Goal: Find contact information: Find contact information

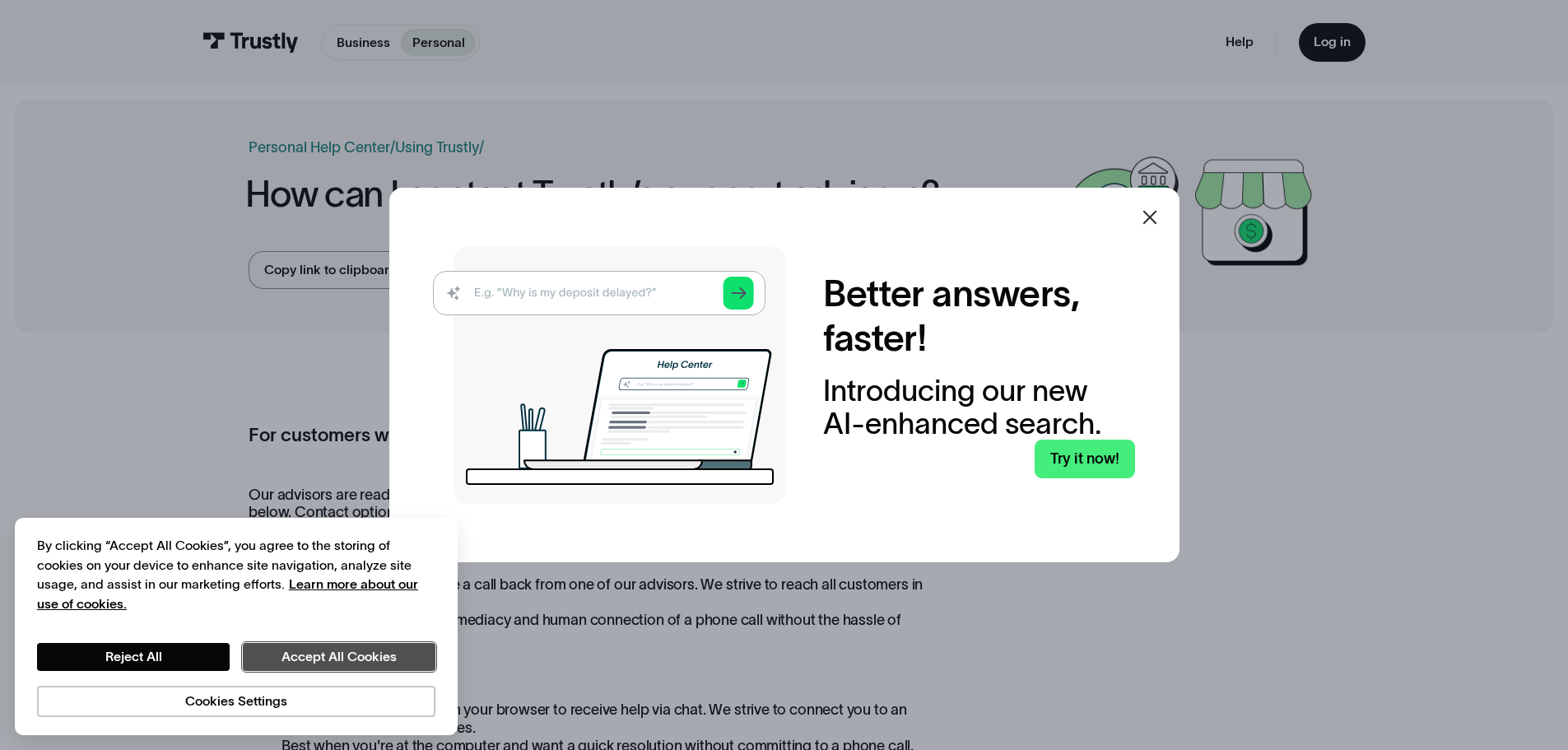
click at [319, 658] on button "Accept All Cookies" at bounding box center [339, 657] width 193 height 28
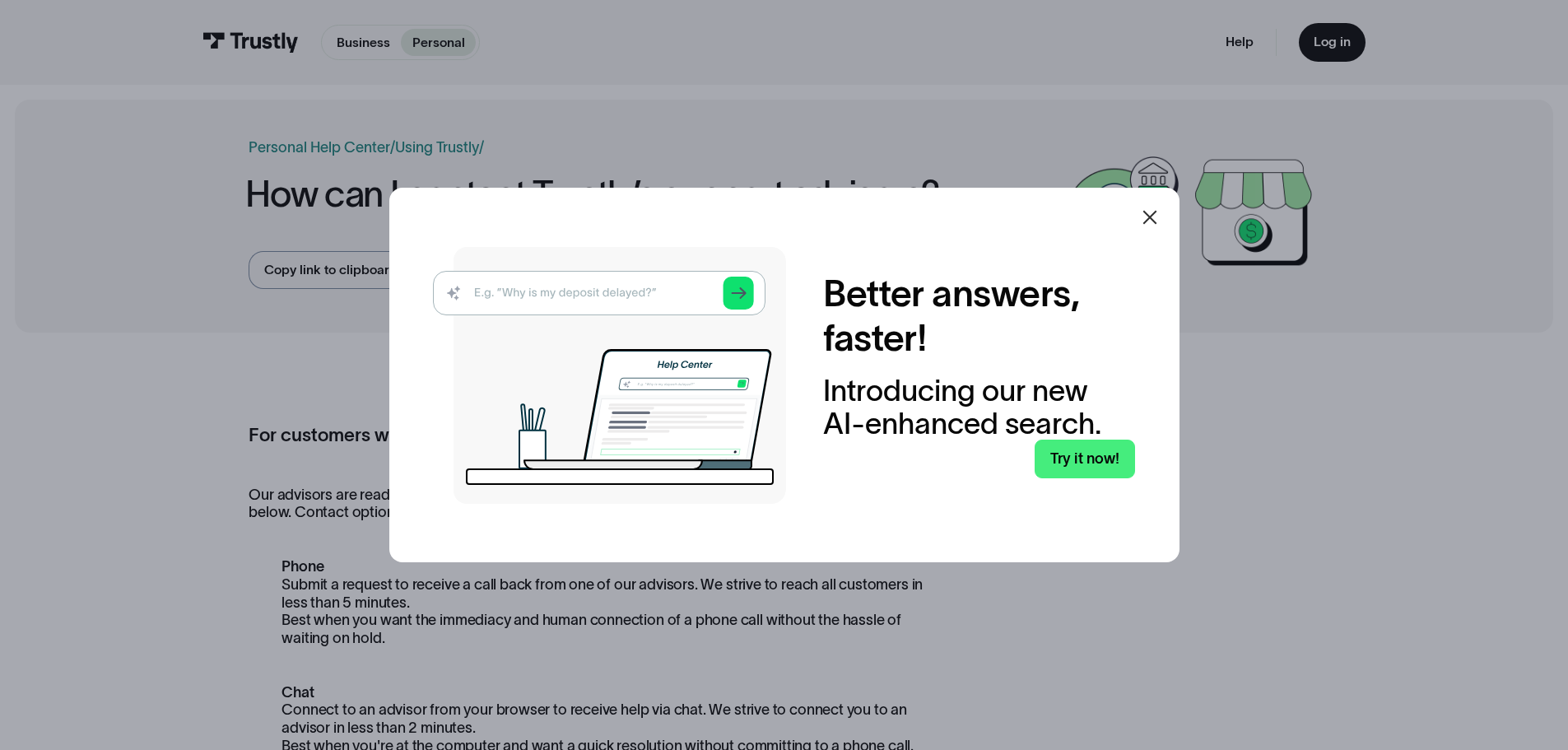
click at [1150, 208] on icon at bounding box center [1149, 217] width 20 height 20
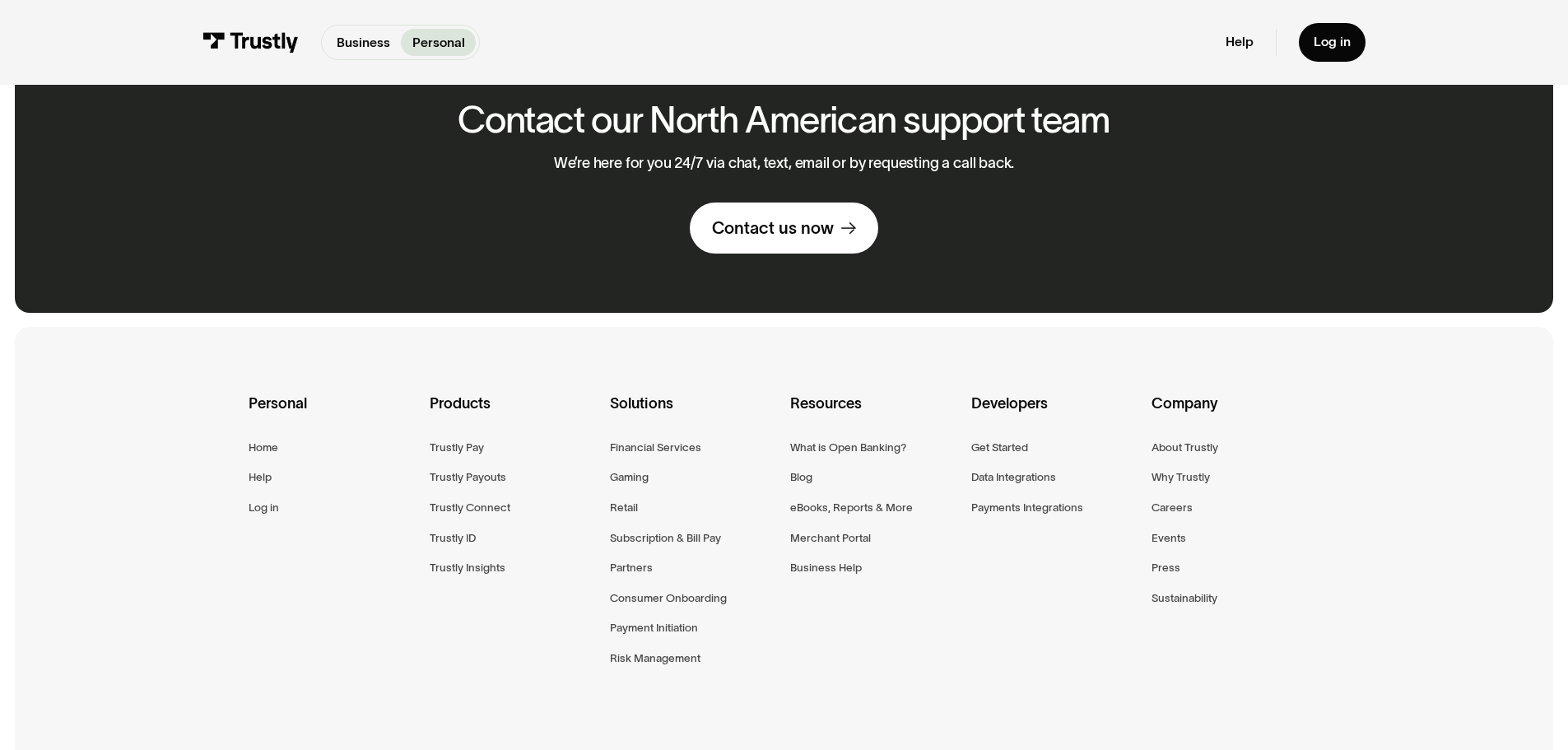
scroll to position [1399, 0]
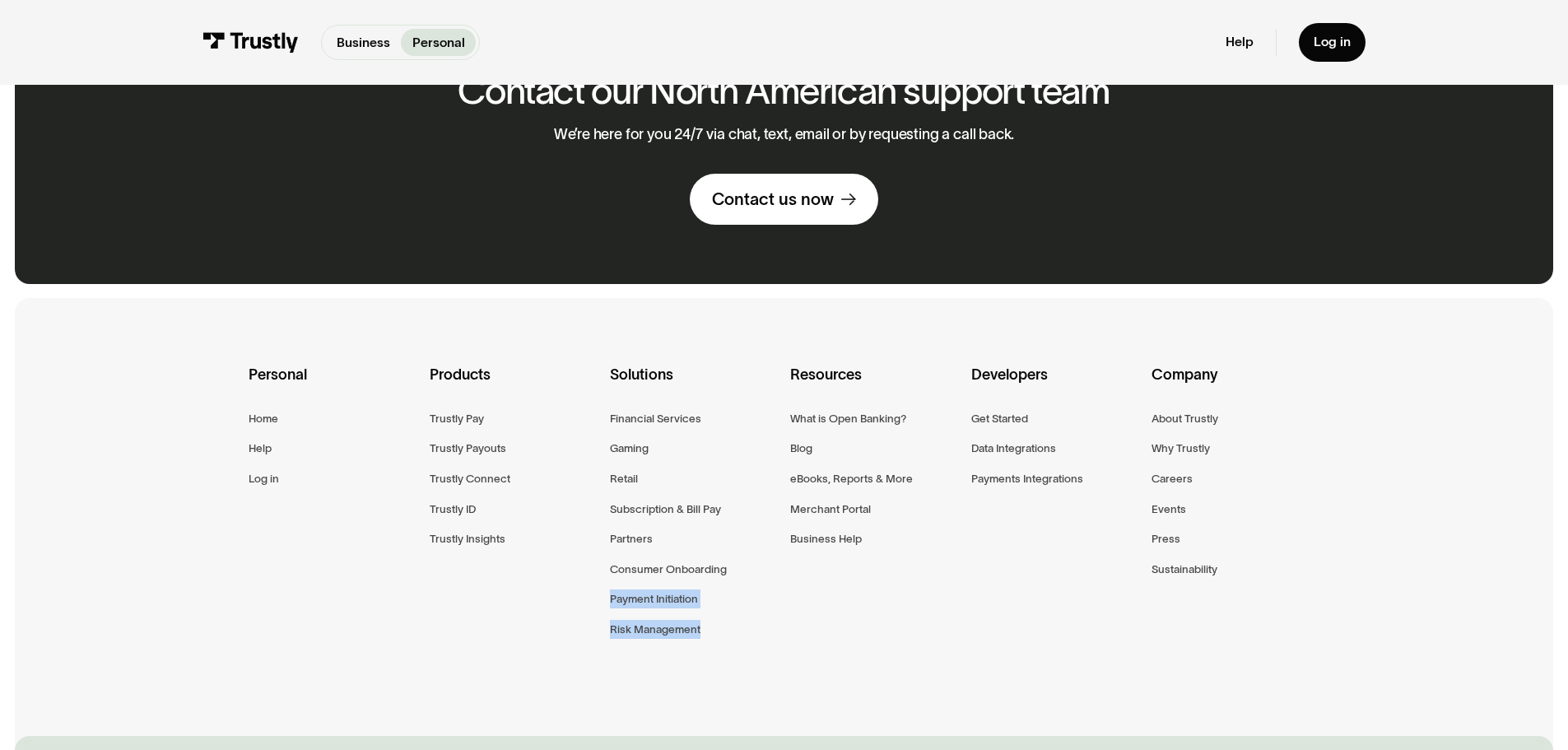
drag, startPoint x: 719, startPoint y: 617, endPoint x: 692, endPoint y: 625, distance: 28.2
click at [715, 621] on div "Solutions Financial Services Gaming Retail Subscription & Bill Pay Partners Con…" at bounding box center [693, 506] width 167 height 286
click at [537, 625] on div "Personal Home Help Log in Products Trustly Pay Trustly Payouts Trustly Connect …" at bounding box center [783, 523] width 1070 height 452
click at [628, 455] on div "Gaming" at bounding box center [629, 448] width 39 height 19
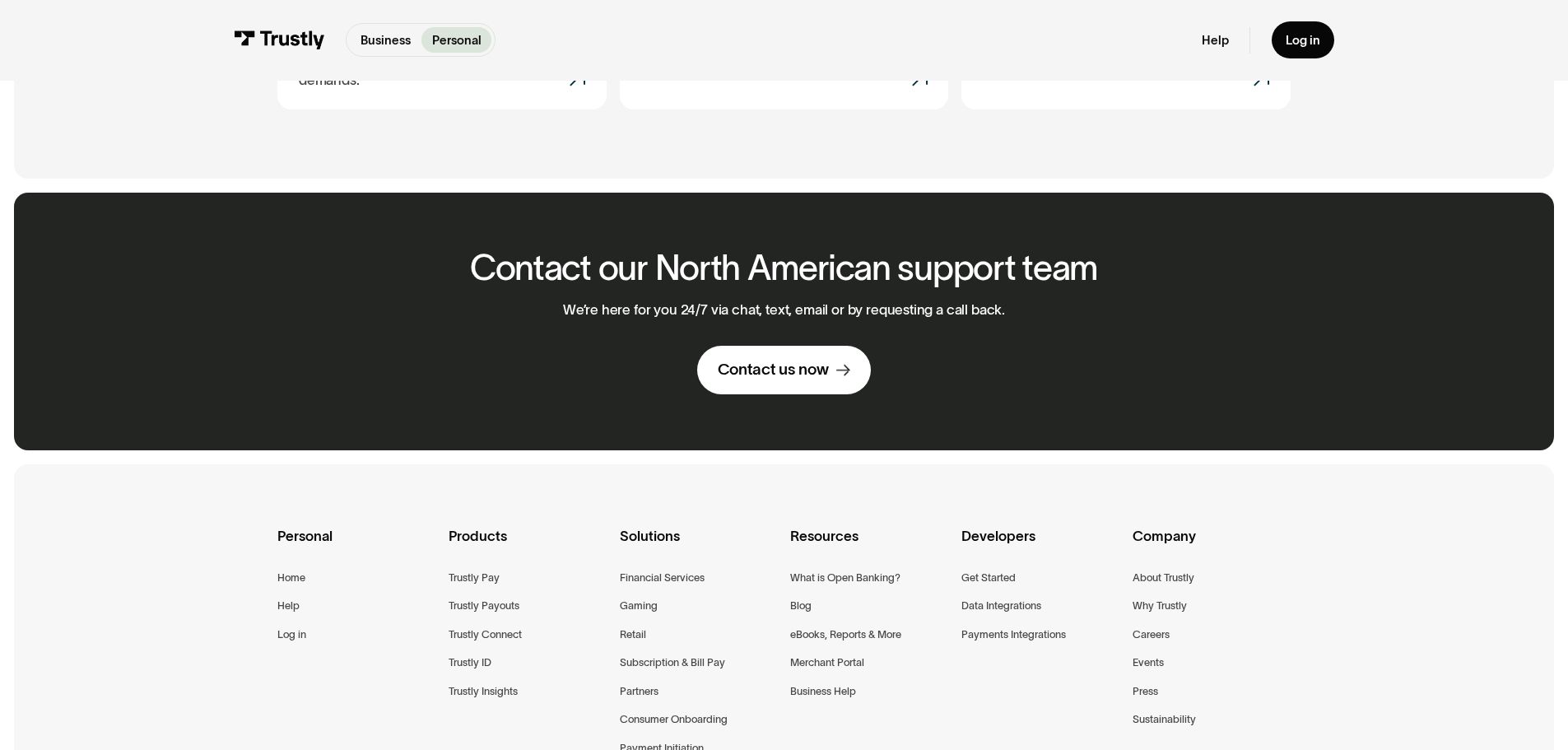
scroll to position [1070, 0]
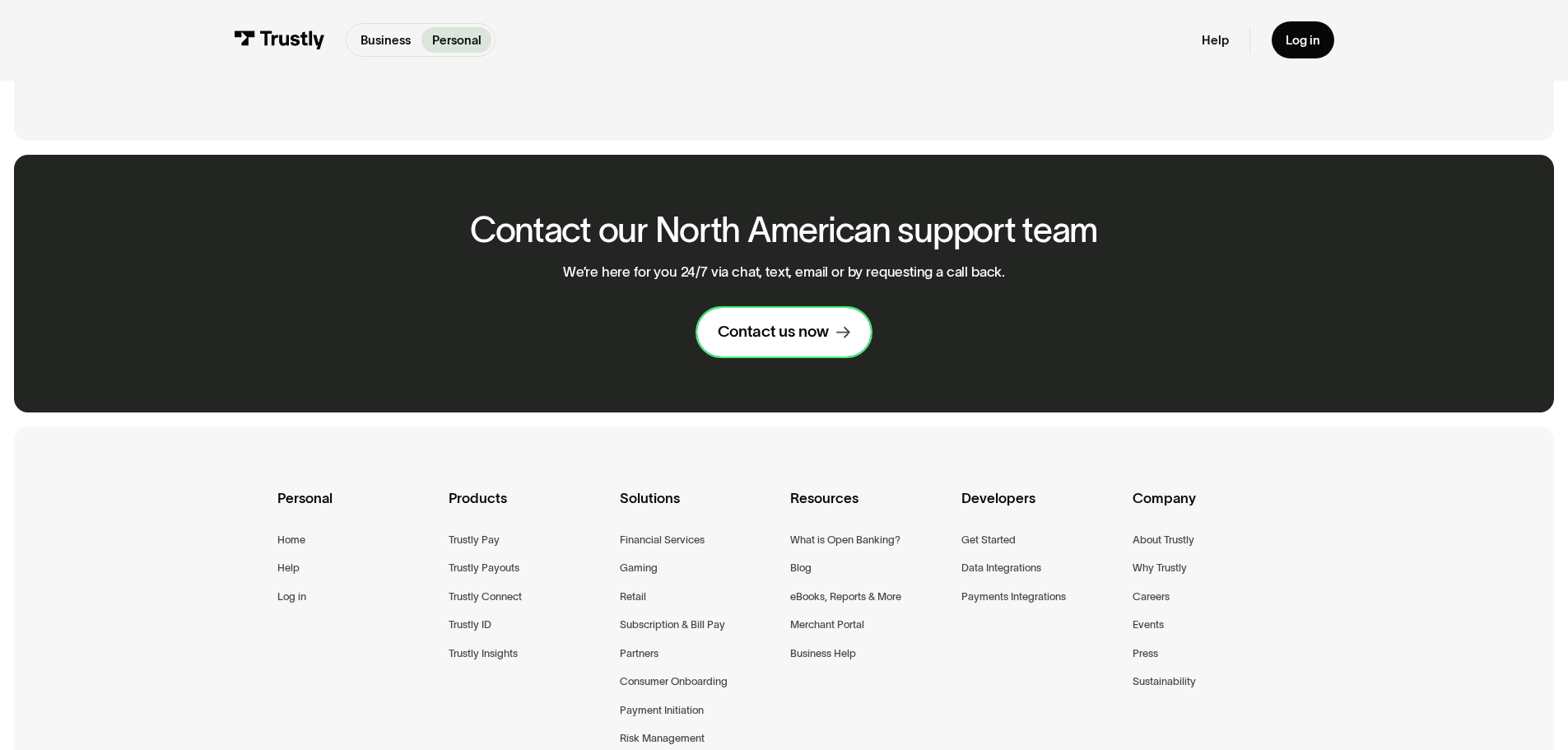
click at [779, 322] on div "Contact us now" at bounding box center [773, 332] width 111 height 21
